Goal: Information Seeking & Learning: Learn about a topic

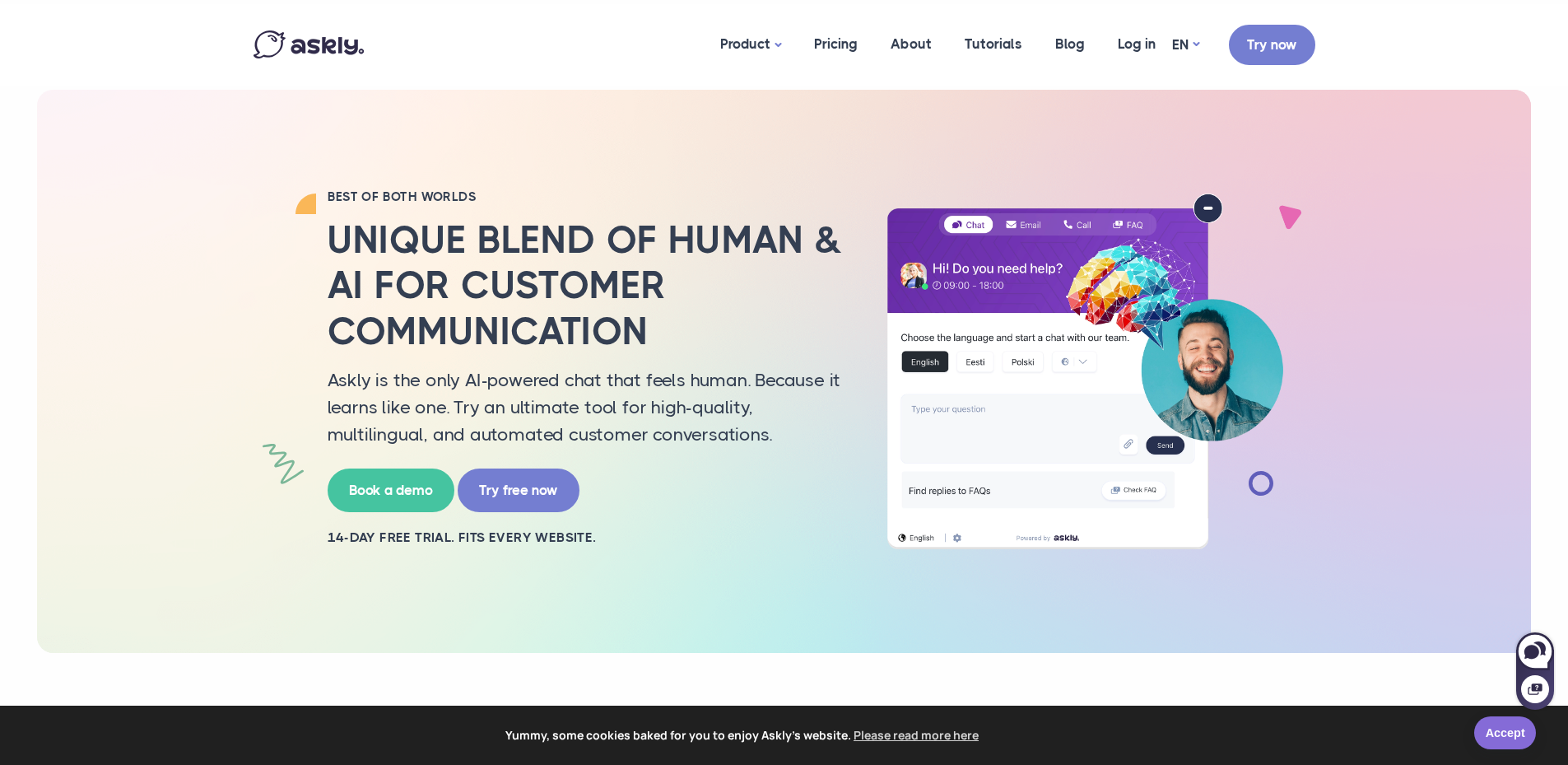
click at [1515, 732] on link "Accept" at bounding box center [1505, 732] width 62 height 33
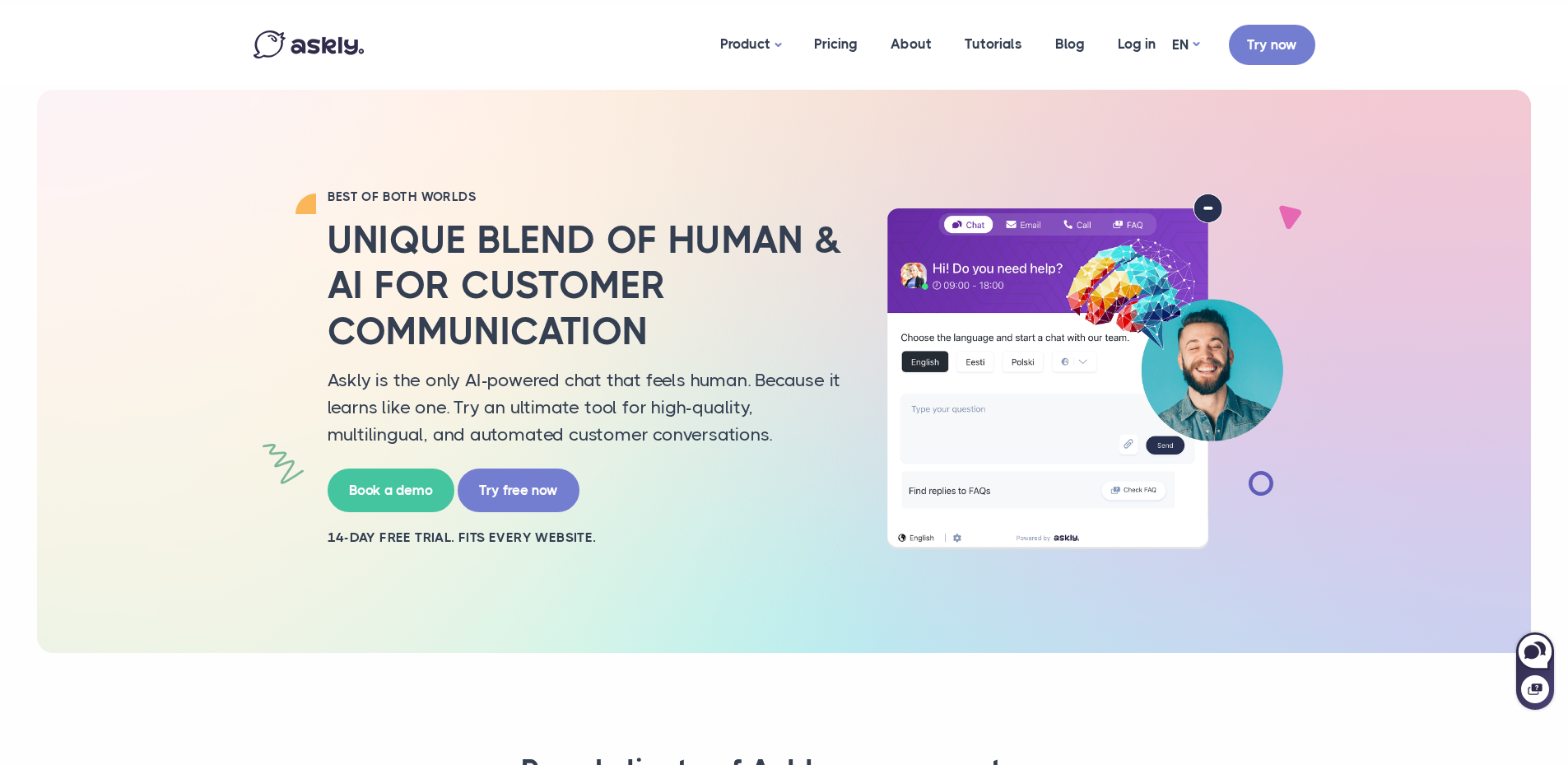
scroll to position [549, 0]
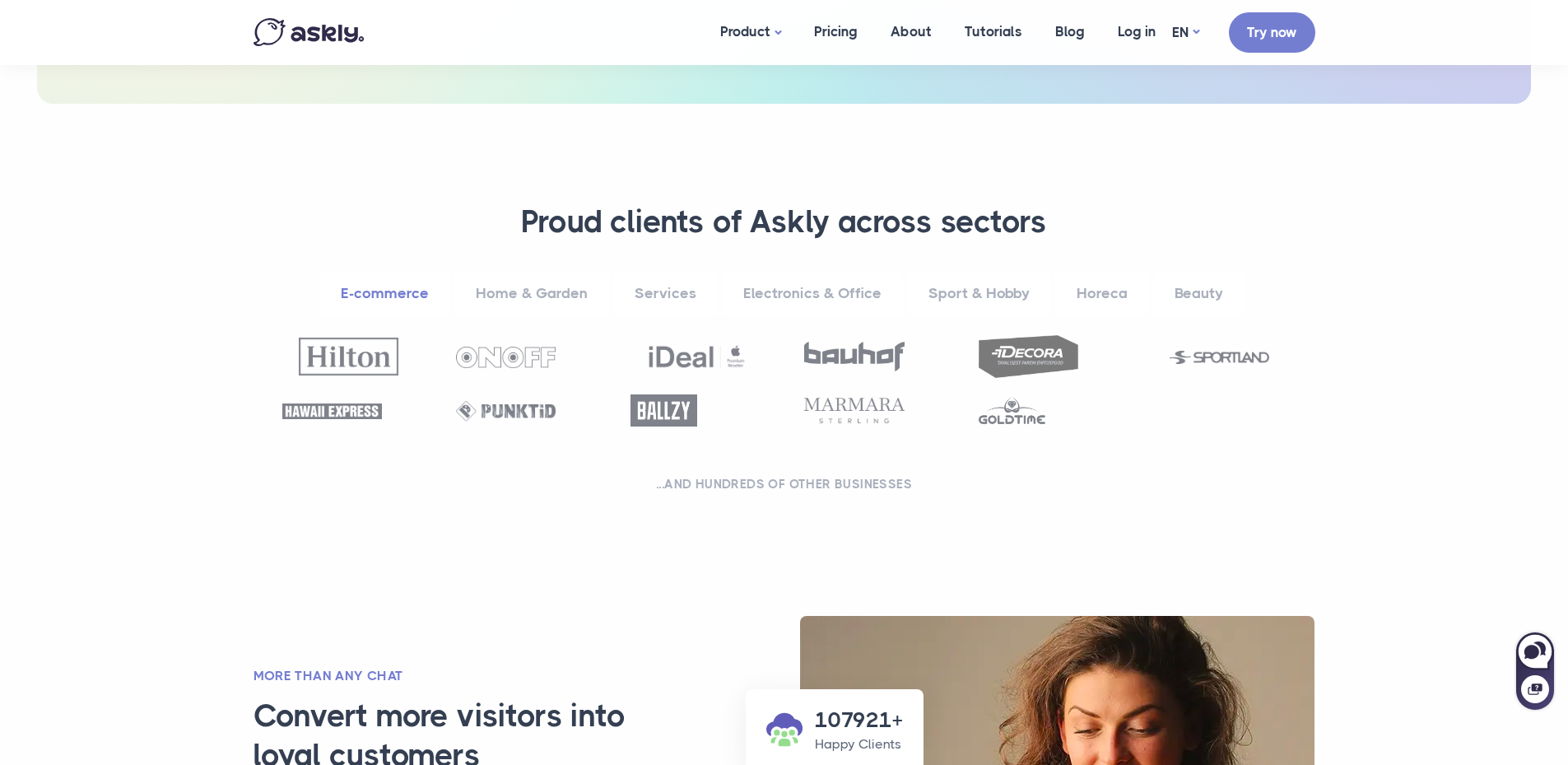
click at [664, 291] on link "Services" at bounding box center [665, 294] width 105 height 46
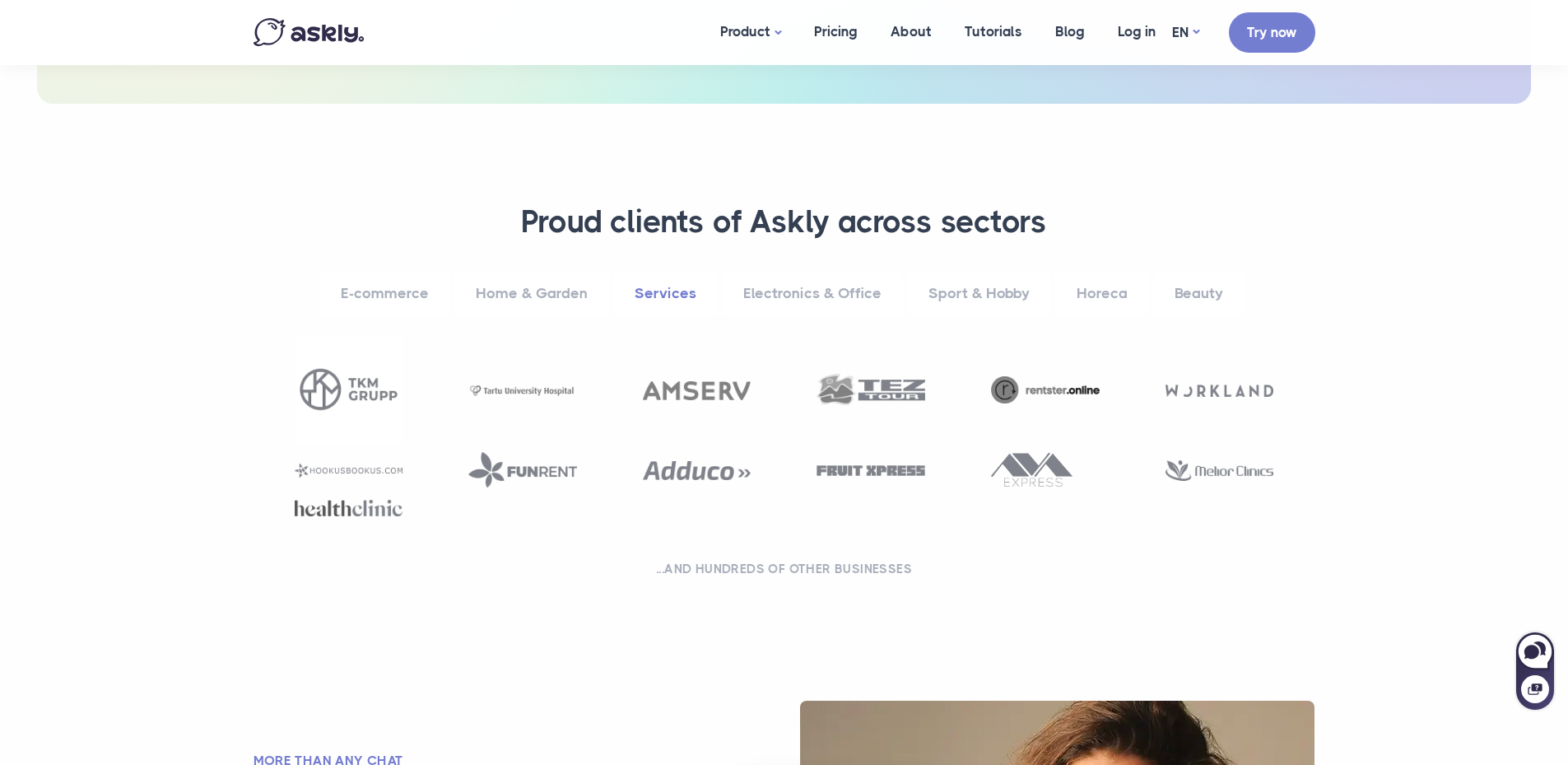
click at [789, 285] on link "Electronics & Office" at bounding box center [812, 294] width 181 height 46
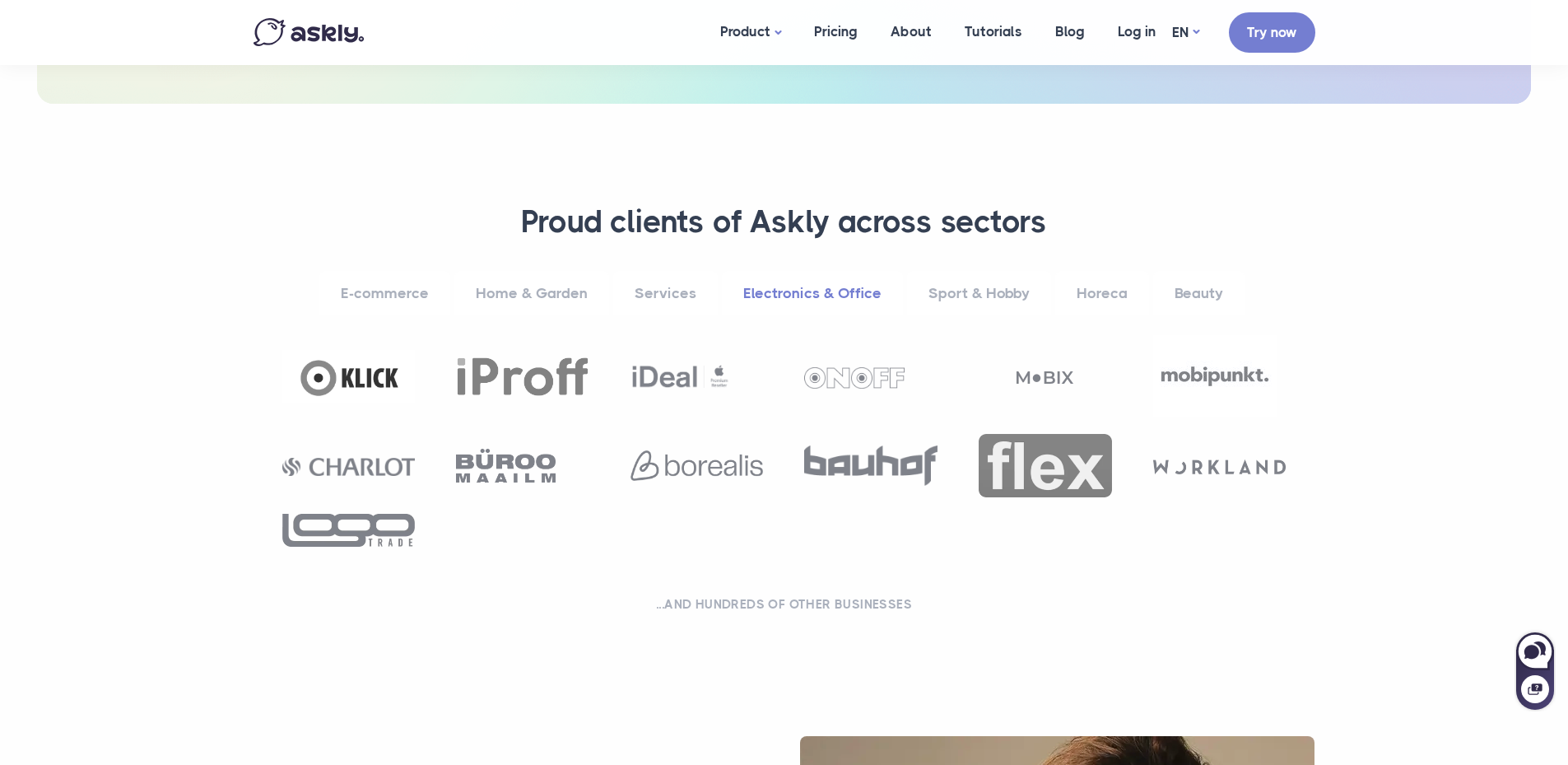
click at [387, 294] on link "E-commerce" at bounding box center [384, 294] width 131 height 46
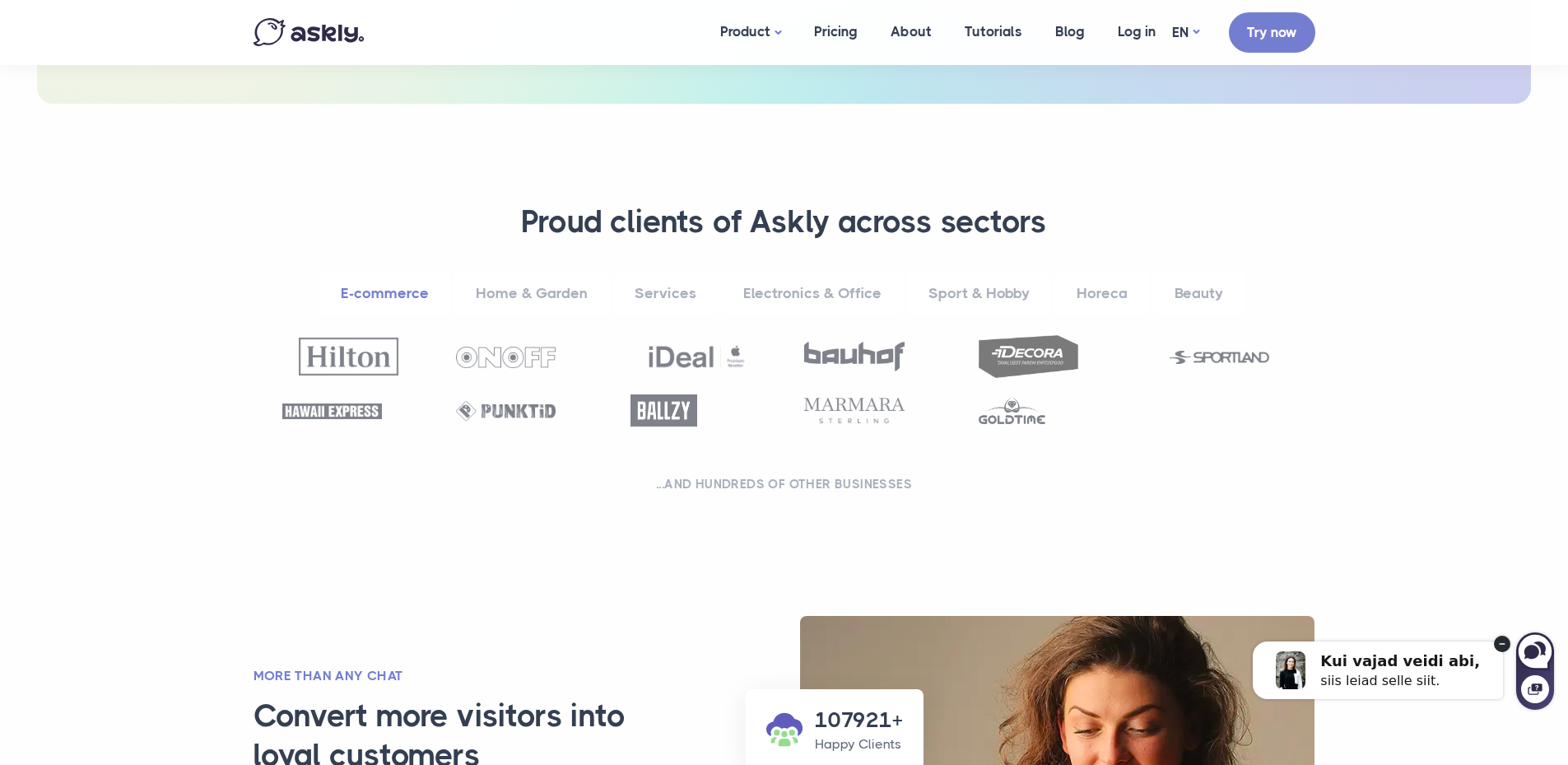
click at [538, 295] on link "Home & Garden" at bounding box center [531, 294] width 155 height 46
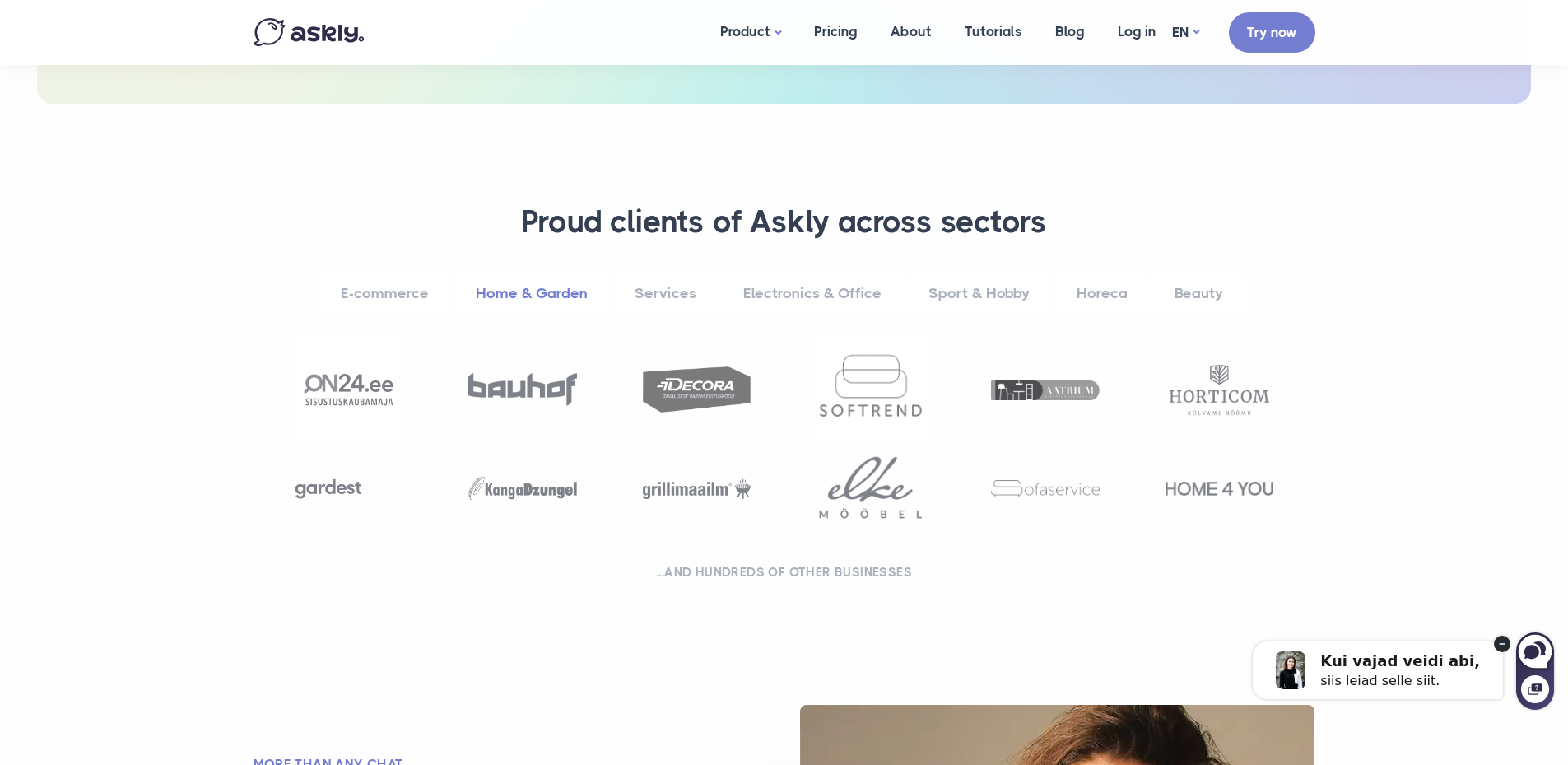
click at [643, 294] on link "Services" at bounding box center [665, 294] width 105 height 46
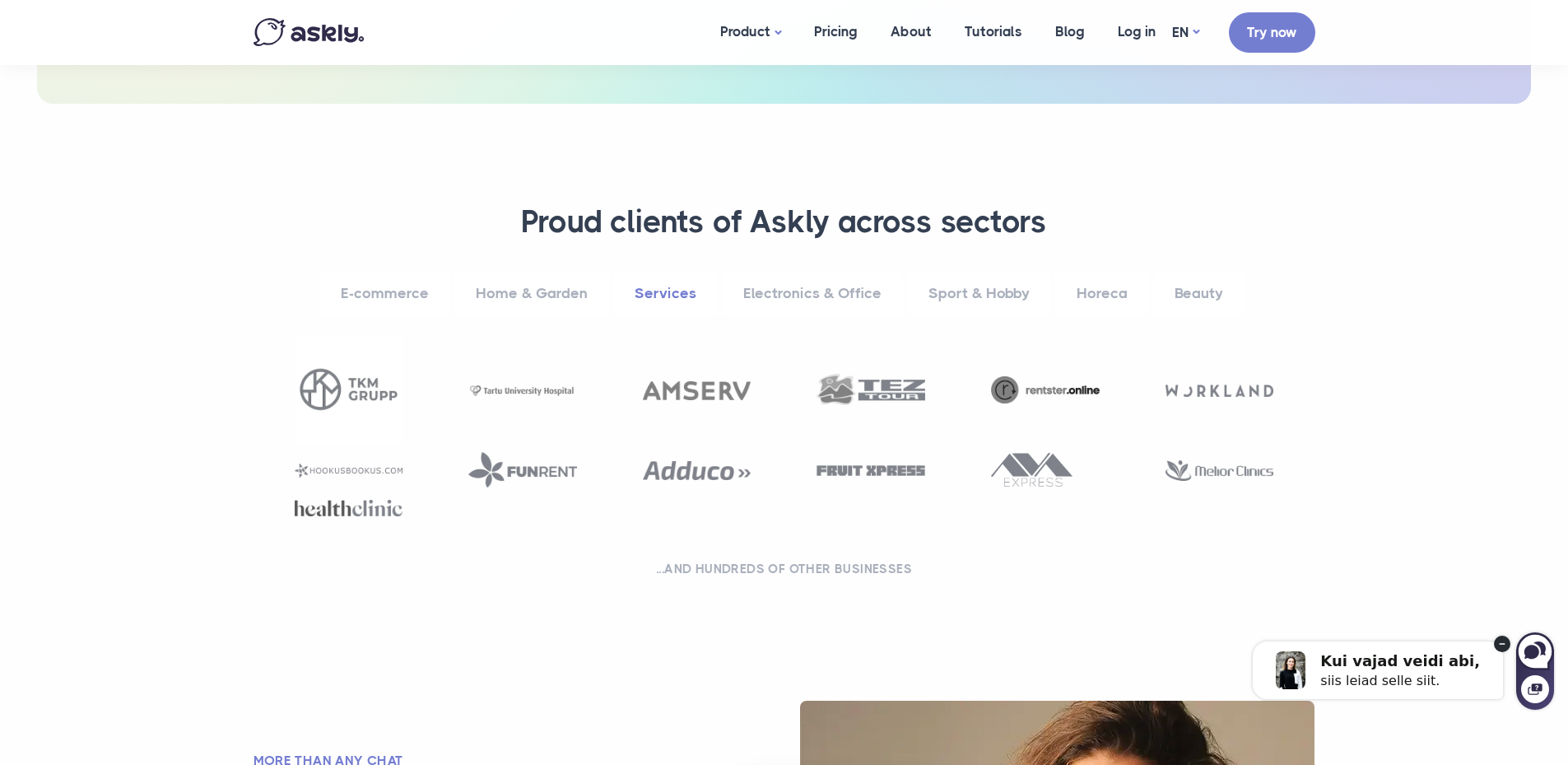
click at [844, 292] on link "Electronics & Office" at bounding box center [812, 294] width 181 height 46
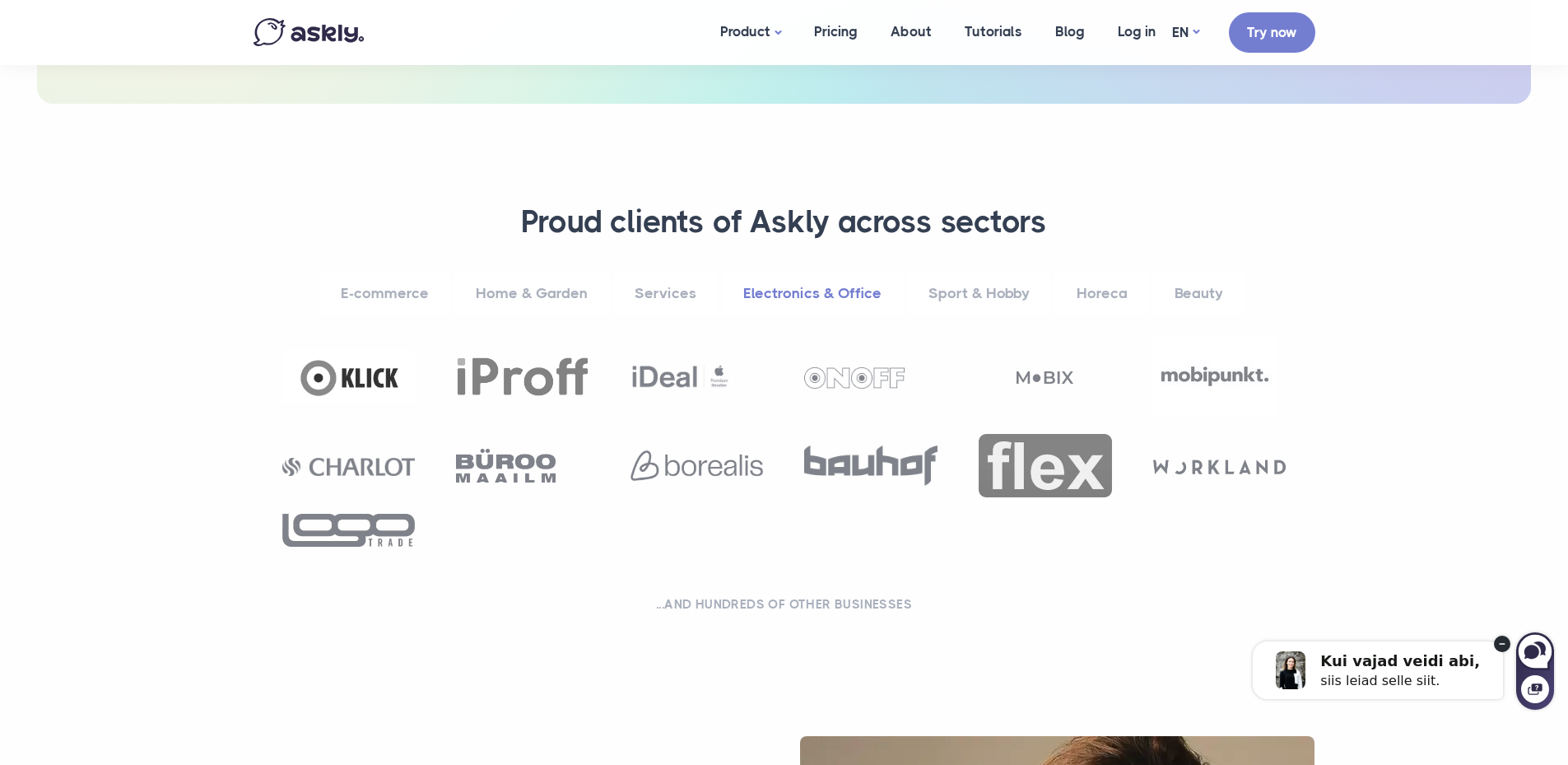
click at [950, 292] on link "Sport & Hobby" at bounding box center [979, 294] width 144 height 46
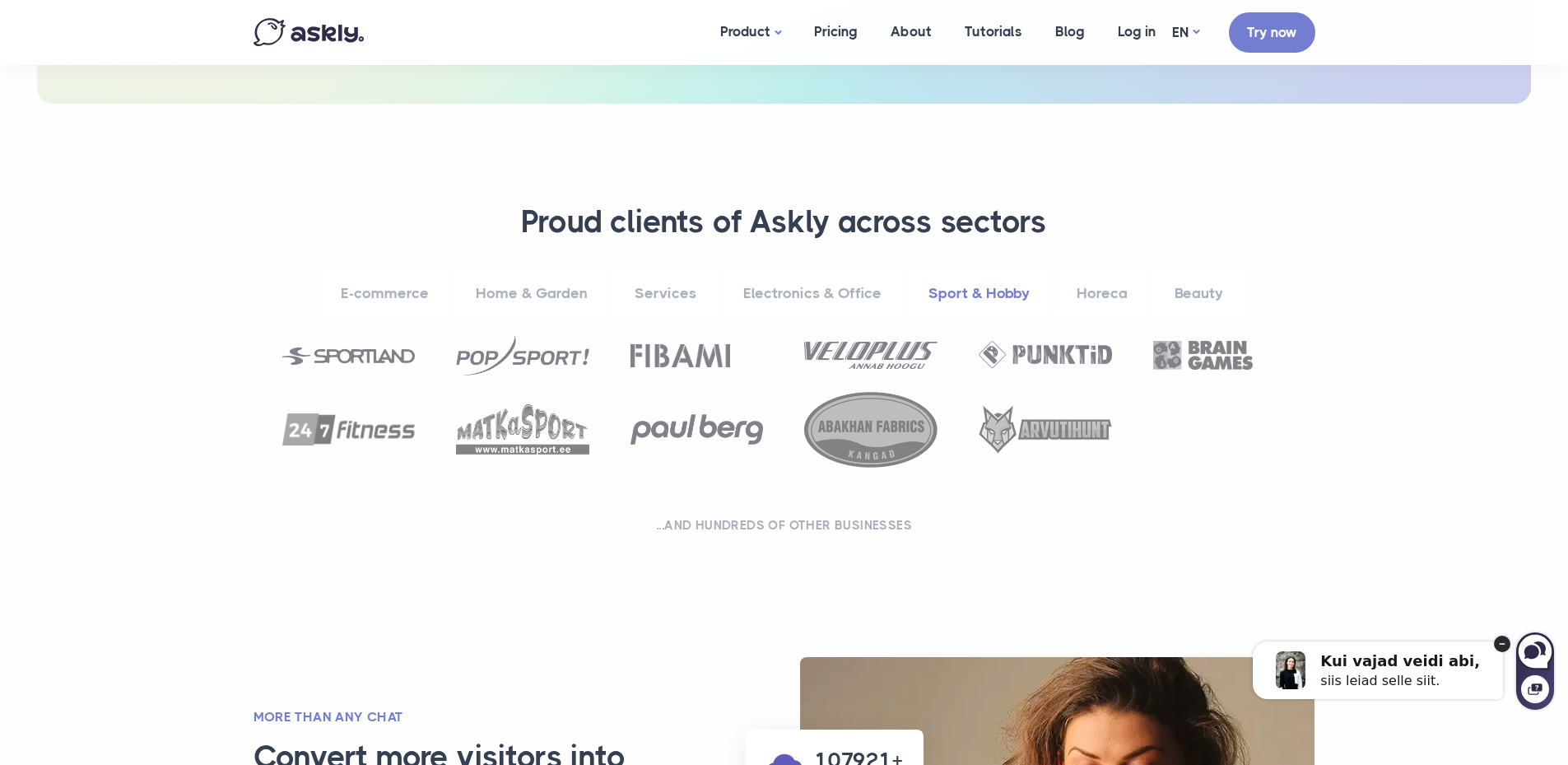
click at [1089, 296] on link "Horeca" at bounding box center [1102, 294] width 94 height 46
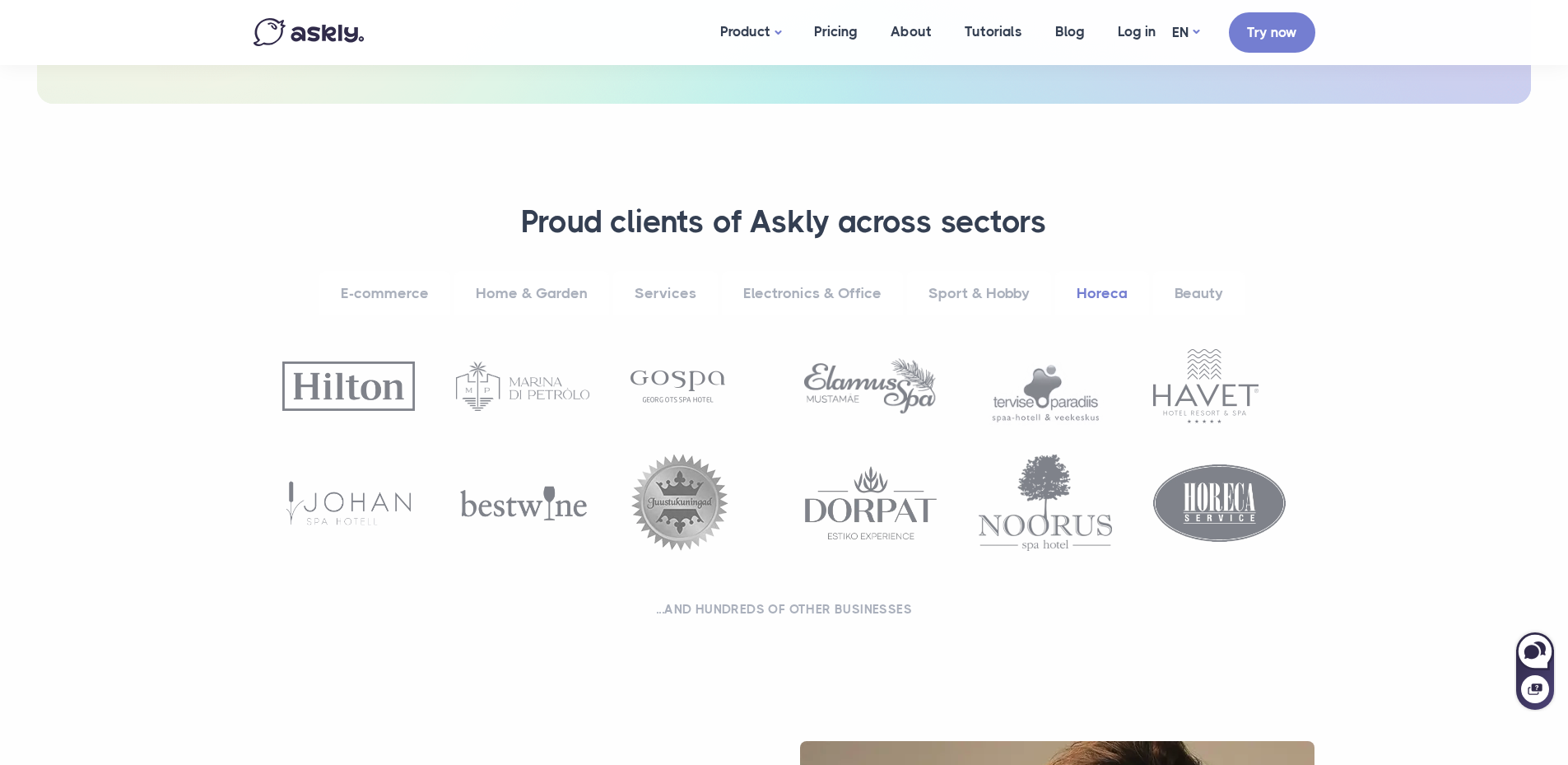
click at [1198, 291] on link "Beauty" at bounding box center [1199, 294] width 91 height 46
